Goal: Transaction & Acquisition: Purchase product/service

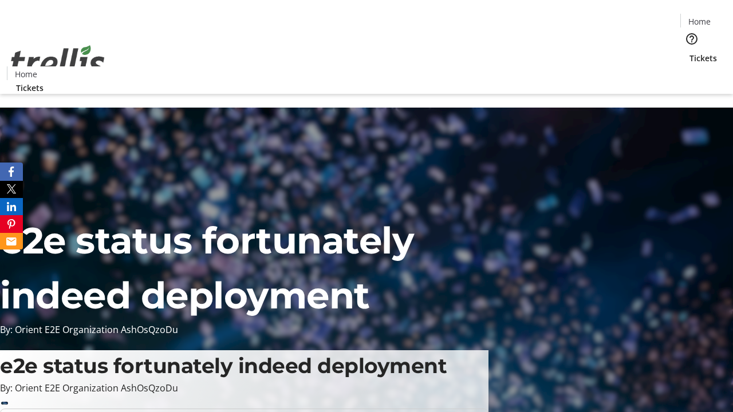
click at [689, 52] on span "Tickets" at bounding box center [702, 58] width 27 height 12
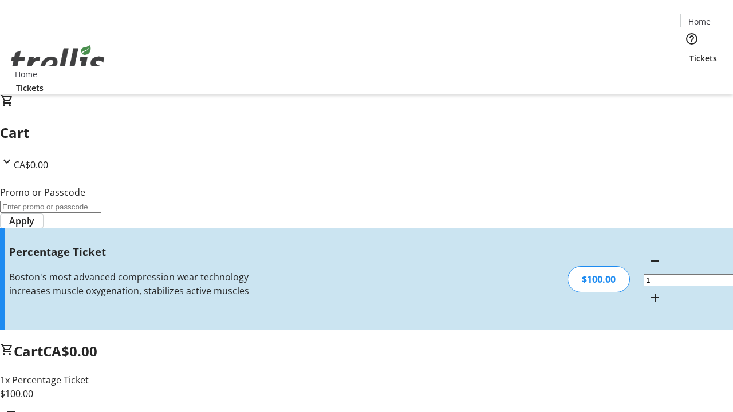
type input "FOO"
